Goal: Information Seeking & Learning: Learn about a topic

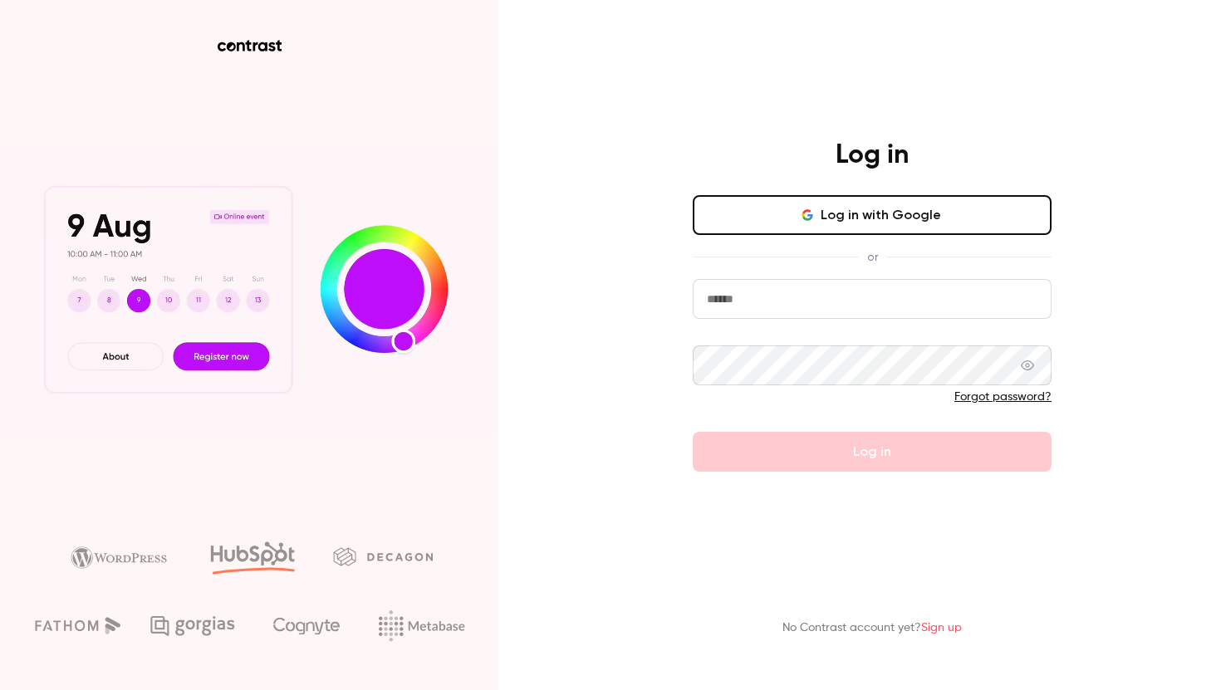
click at [855, 222] on button "Log in with Google" at bounding box center [872, 215] width 359 height 40
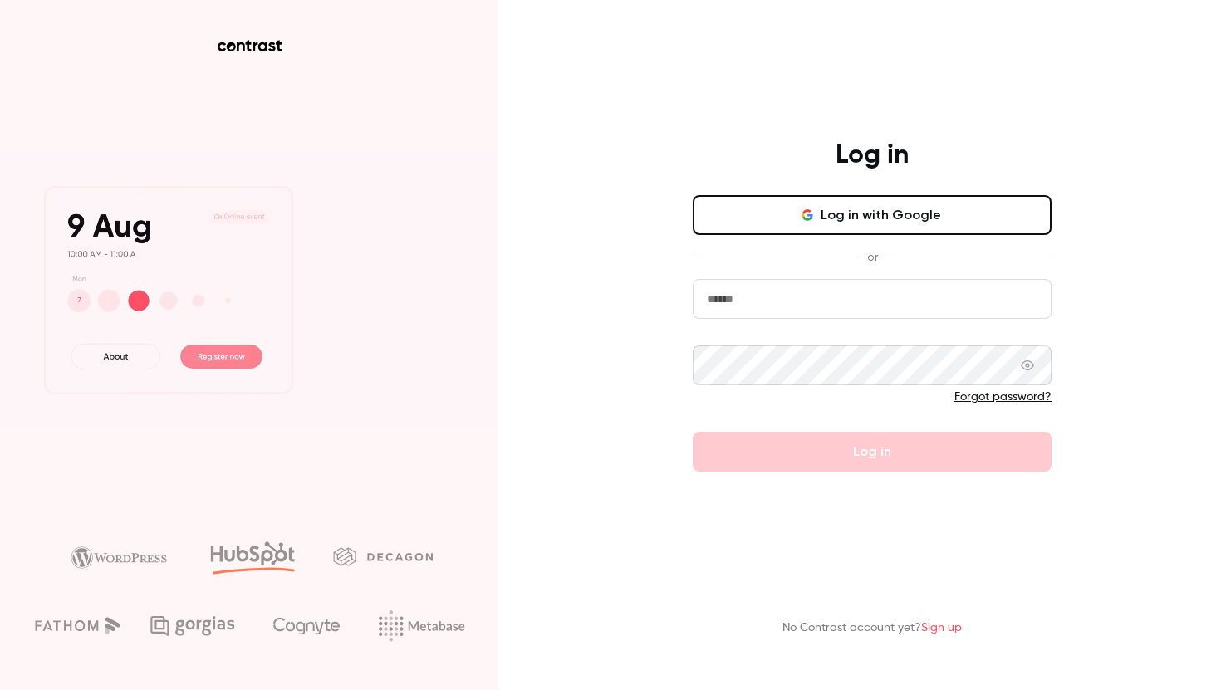
click at [890, 219] on button "Log in with Google" at bounding box center [872, 215] width 359 height 40
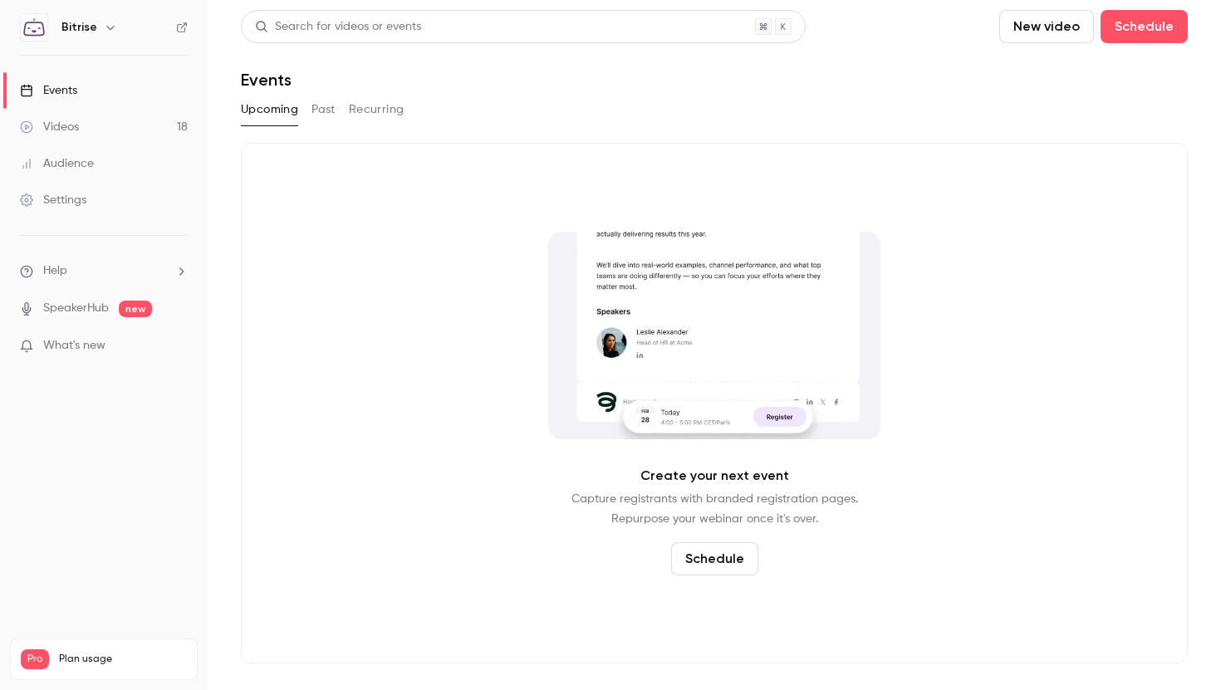
click at [322, 105] on button "Past" at bounding box center [323, 109] width 24 height 27
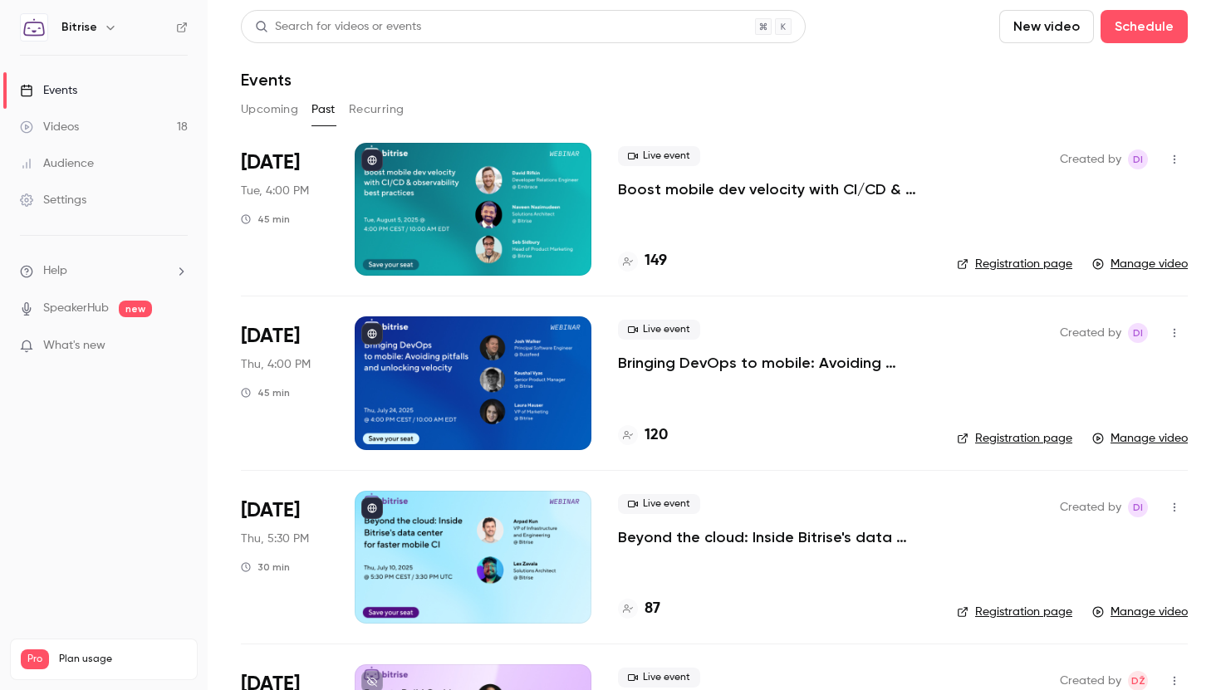
click at [708, 365] on p "Bringing DevOps to mobile: Avoiding pitfalls and unlocking velocity" at bounding box center [774, 363] width 312 height 20
click at [1050, 438] on link "Registration page" at bounding box center [1014, 438] width 115 height 17
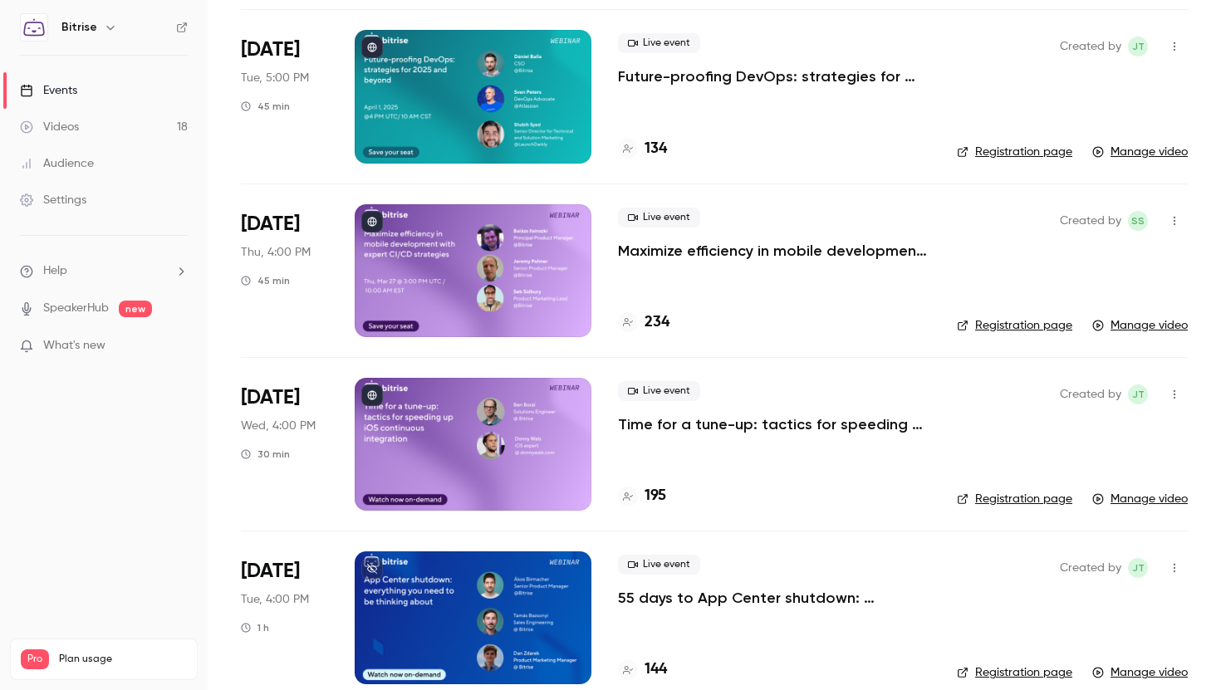
scroll to position [1331, 0]
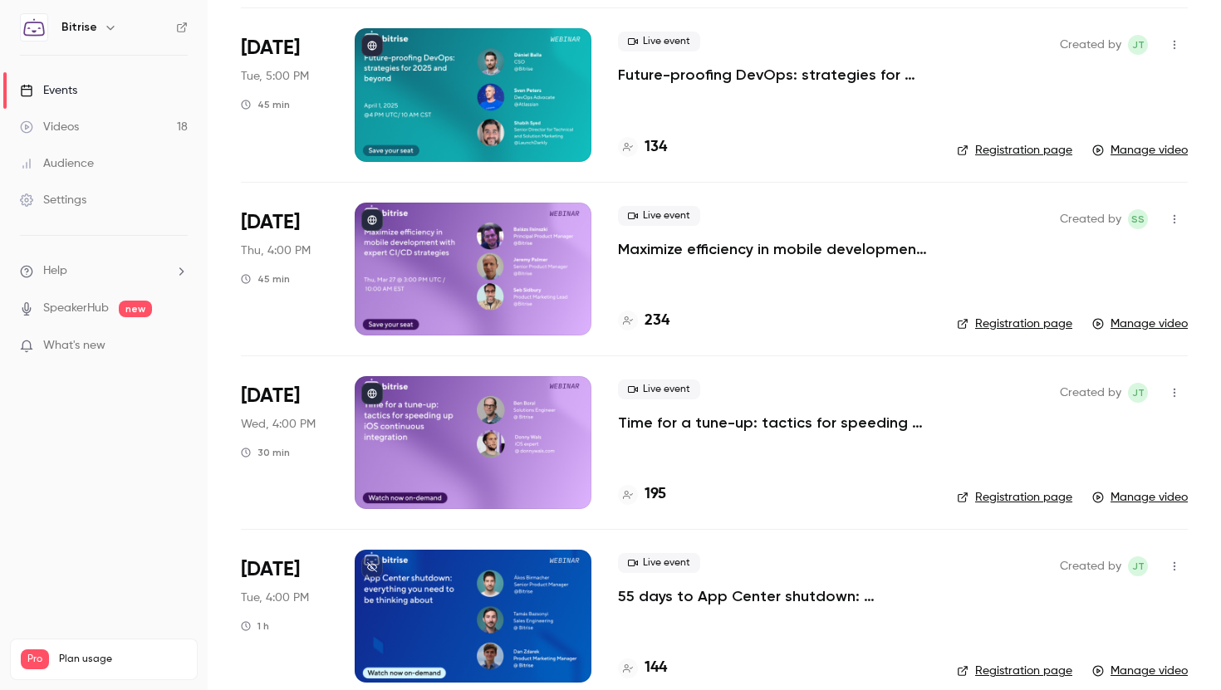
click at [1039, 501] on link "Registration page" at bounding box center [1014, 497] width 115 height 17
click at [665, 489] on h4 "195" at bounding box center [655, 494] width 22 height 22
